Goal: Transaction & Acquisition: Subscribe to service/newsletter

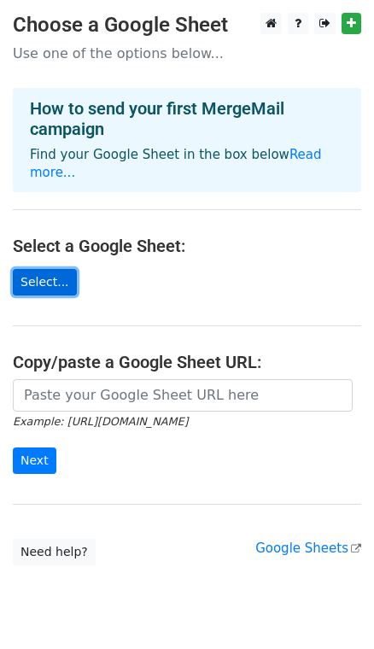
click at [56, 269] on link "Select..." at bounding box center [45, 282] width 64 height 26
click at [41, 269] on link "Select..." at bounding box center [45, 282] width 64 height 26
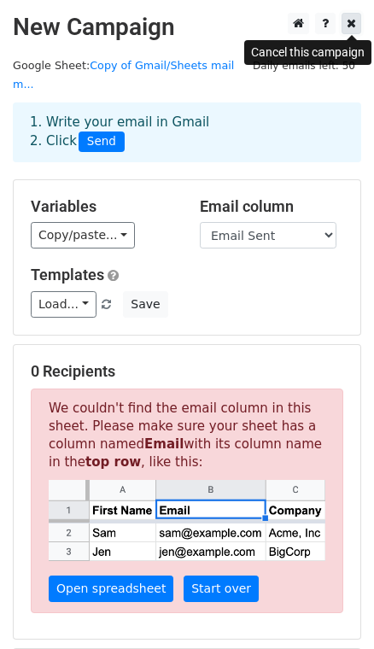
click at [353, 27] on icon at bounding box center [351, 23] width 9 height 12
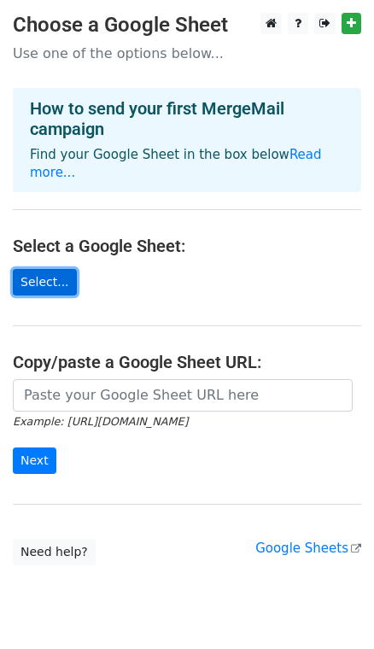
click at [43, 274] on link "Select..." at bounding box center [45, 282] width 64 height 26
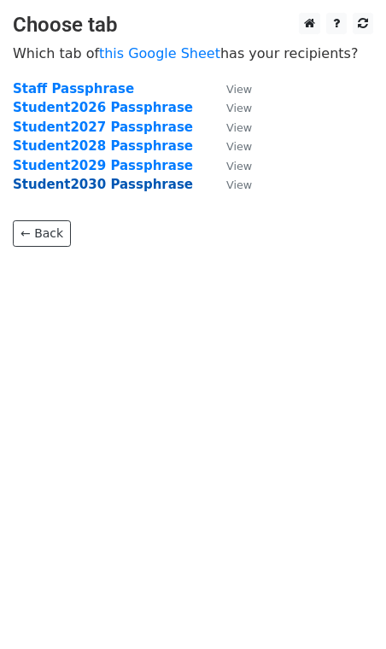
click at [136, 184] on strong "Student2030 Passphrase" at bounding box center [103, 184] width 180 height 15
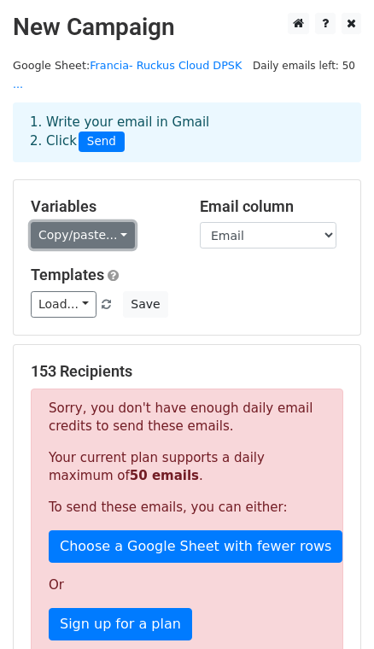
click at [72, 222] on link "Copy/paste..." at bounding box center [83, 235] width 104 height 26
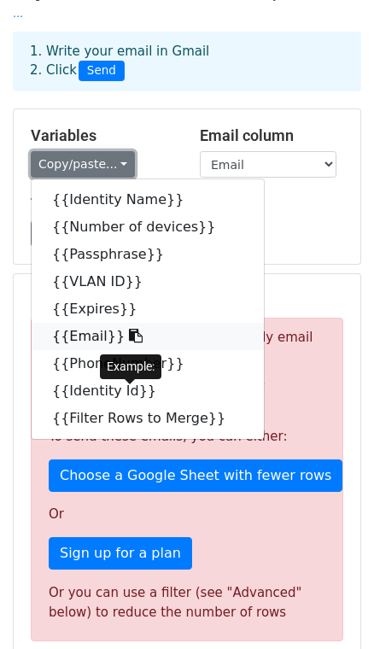
scroll to position [80, 0]
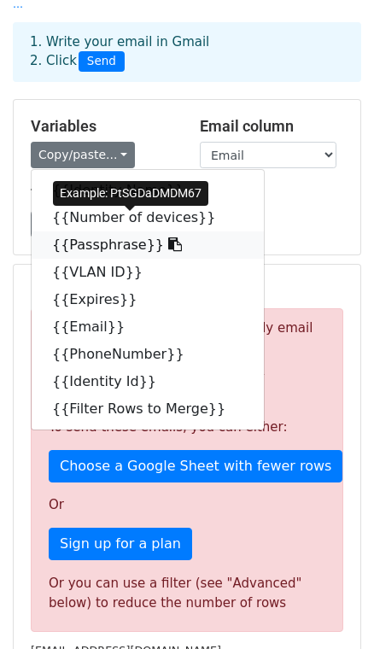
click at [98, 231] on link "{{Passphrase}}" at bounding box center [148, 244] width 232 height 27
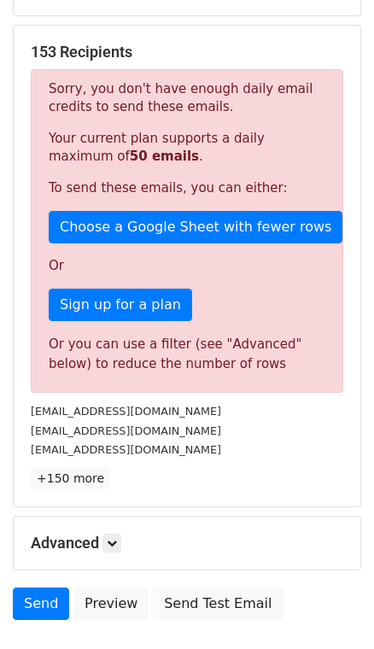
scroll to position [318, 0]
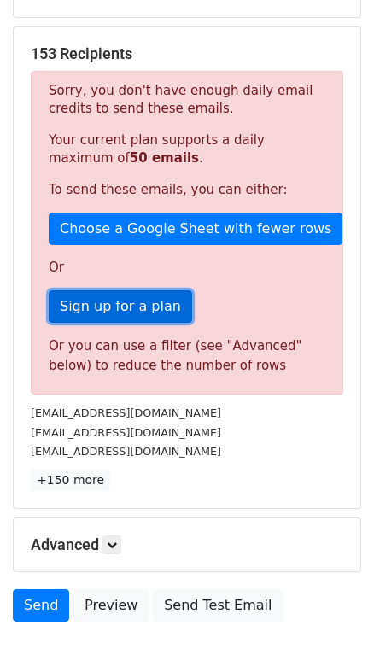
click at [154, 290] on link "Sign up for a plan" at bounding box center [120, 306] width 143 height 32
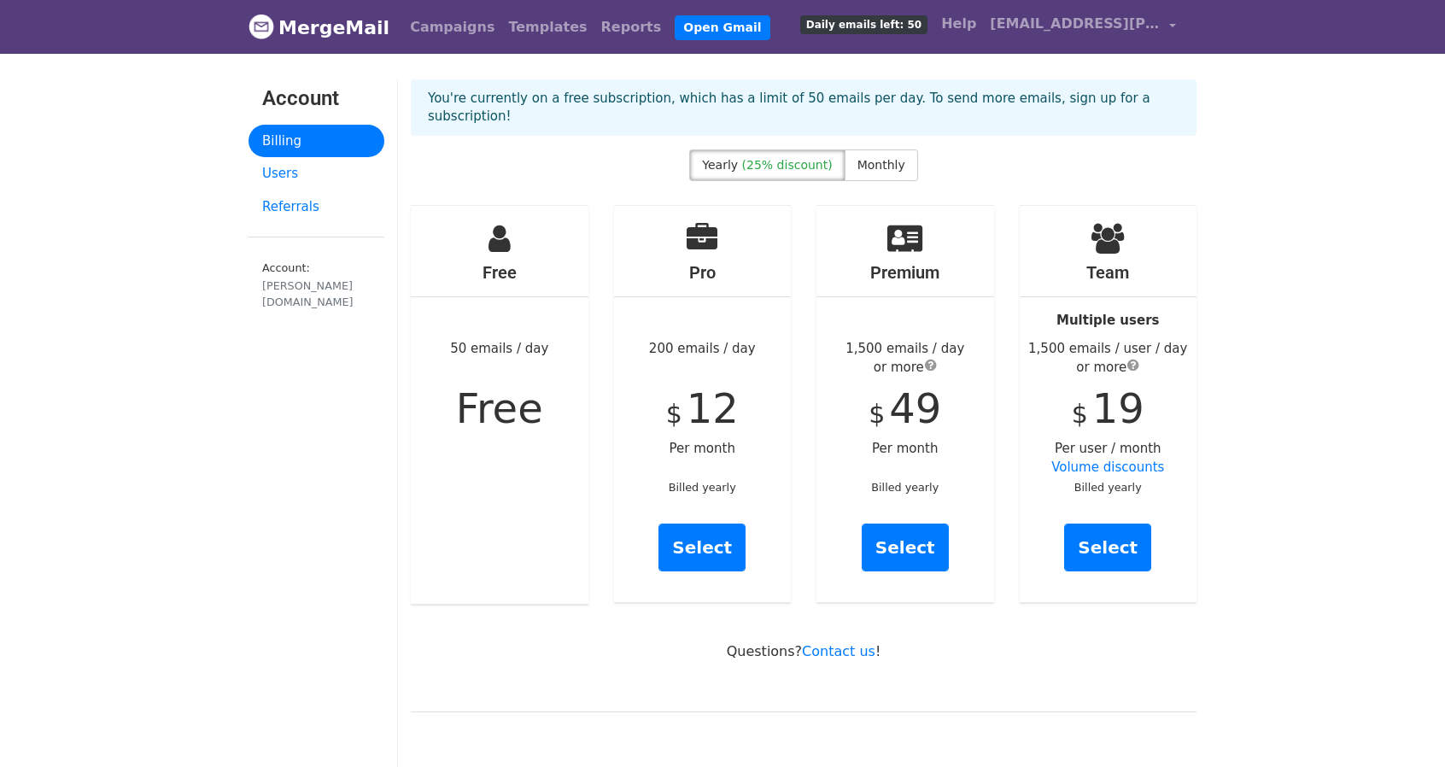
click at [910, 158] on div "Yearly (25% discount) Monthly" at bounding box center [803, 168] width 811 height 38
click at [864, 158] on span "Monthly" at bounding box center [882, 165] width 48 height 14
click at [806, 156] on label "Yearly (25% discount)" at bounding box center [766, 165] width 155 height 32
click at [872, 158] on span "Monthly" at bounding box center [882, 165] width 48 height 14
